Goal: Download file/media

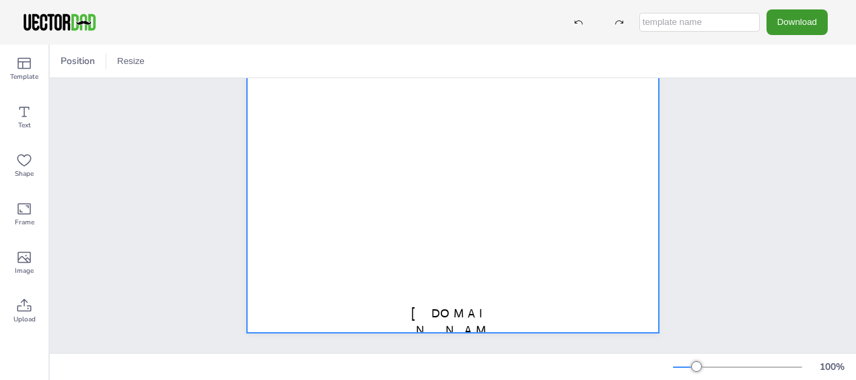
scroll to position [308, 0]
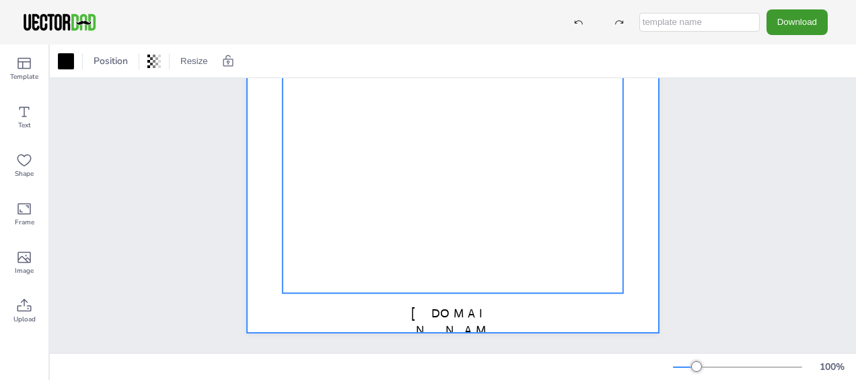
click at [274, 291] on div at bounding box center [453, 66] width 412 height 532
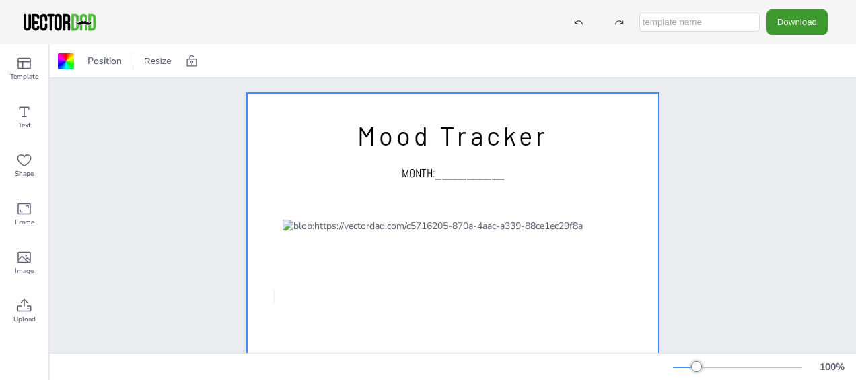
scroll to position [0, 0]
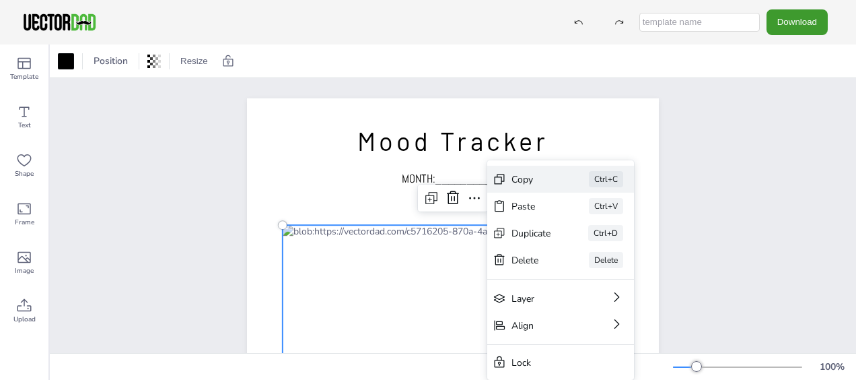
click at [548, 177] on div "Copy" at bounding box center [531, 179] width 40 height 13
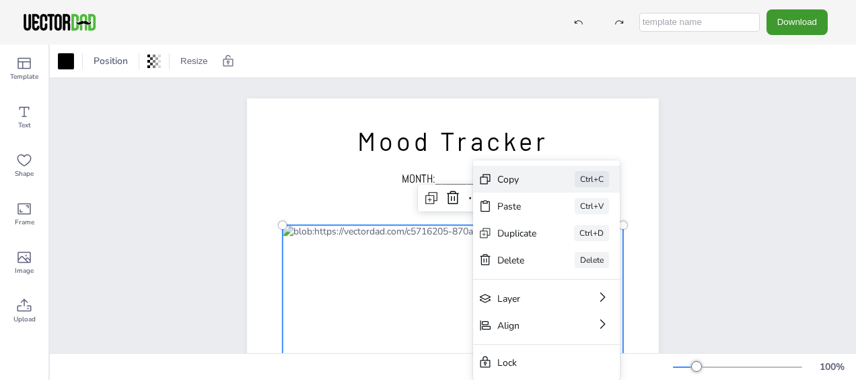
click at [528, 177] on div "Copy" at bounding box center [517, 179] width 40 height 13
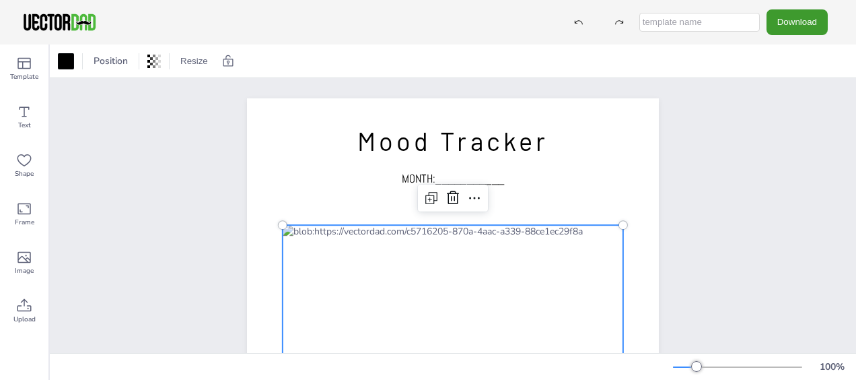
click at [618, 222] on div at bounding box center [623, 224] width 11 height 11
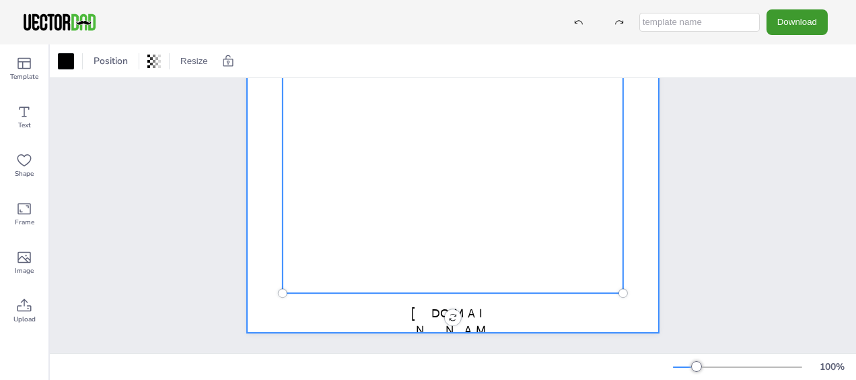
click at [264, 315] on div at bounding box center [453, 66] width 412 height 532
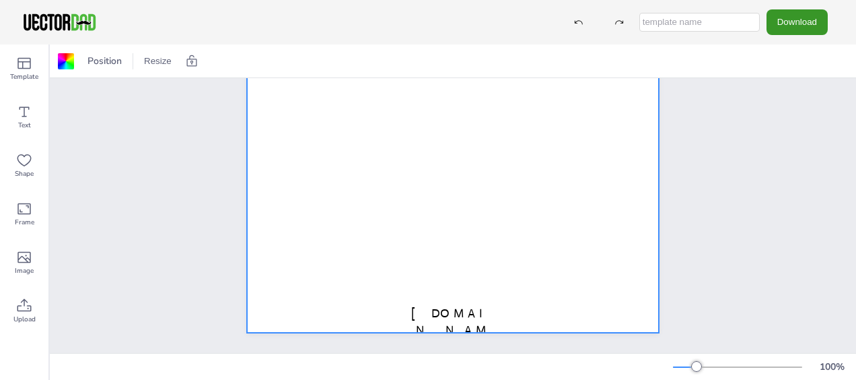
click at [805, 15] on button "Download" at bounding box center [796, 21] width 61 height 25
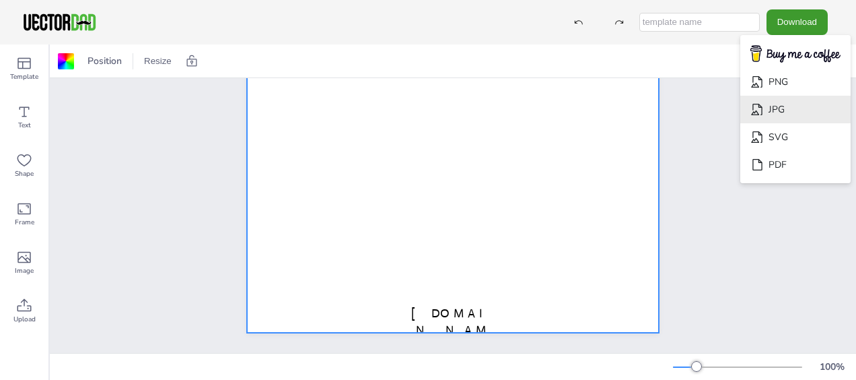
click at [807, 111] on li "JPG" at bounding box center [795, 110] width 110 height 28
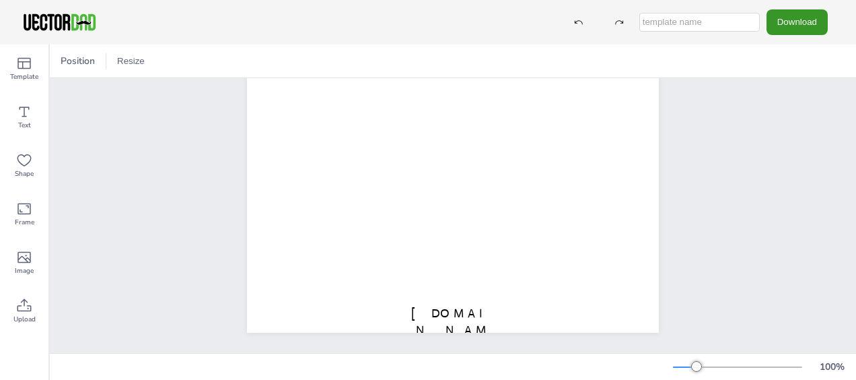
click at [797, 23] on button "Download" at bounding box center [796, 21] width 61 height 25
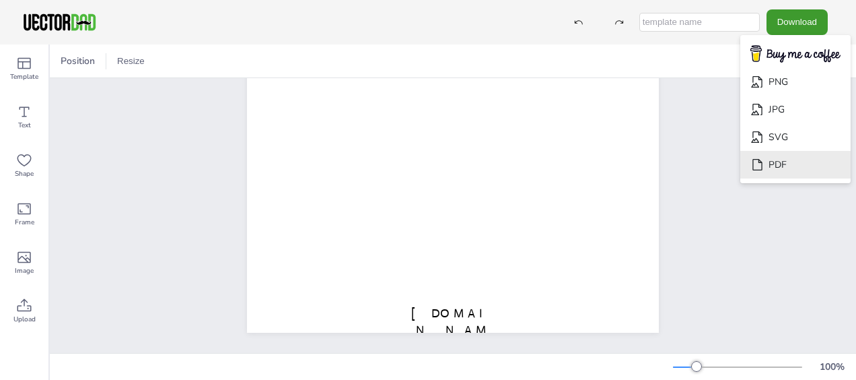
click at [791, 166] on li "PDF" at bounding box center [795, 165] width 110 height 28
